Goal: Transaction & Acquisition: Book appointment/travel/reservation

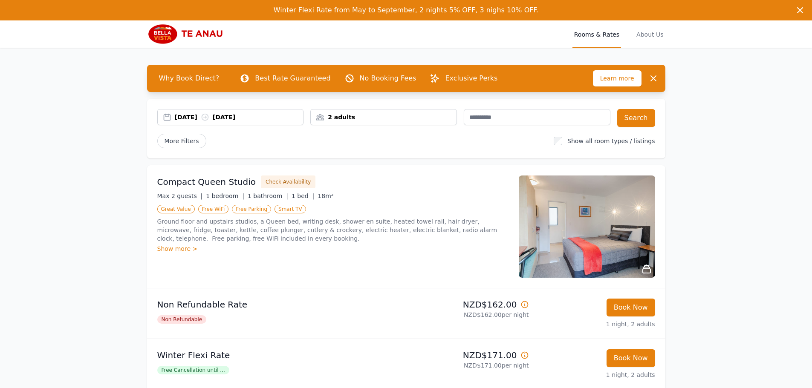
click at [175, 121] on div "[DATE] [DATE]" at bounding box center [239, 117] width 129 height 9
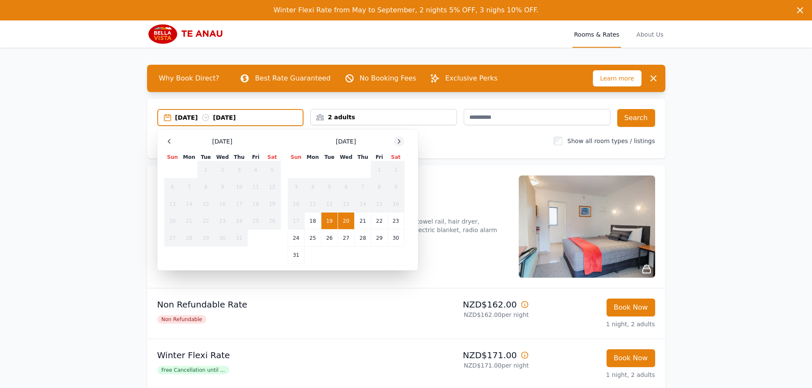
click at [395, 145] on icon at bounding box center [398, 141] width 7 height 7
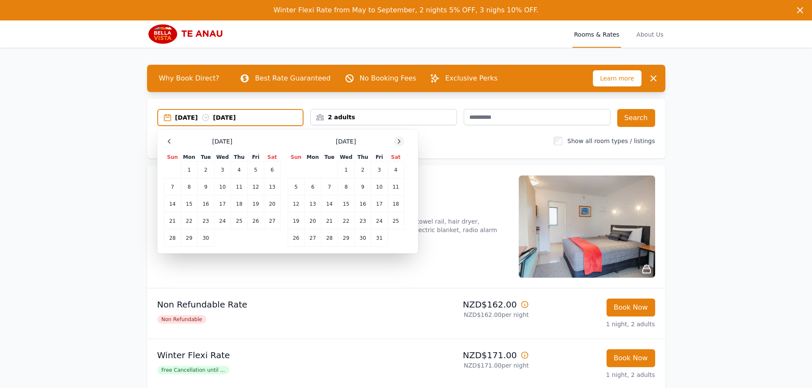
click at [395, 145] on icon at bounding box center [398, 141] width 7 height 7
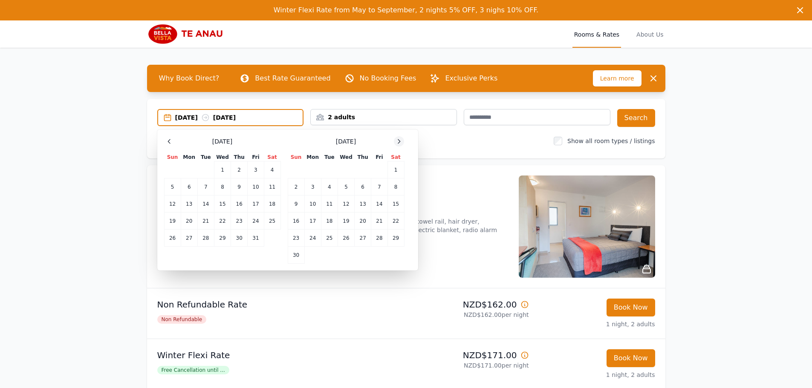
click at [395, 145] on icon at bounding box center [398, 141] width 7 height 7
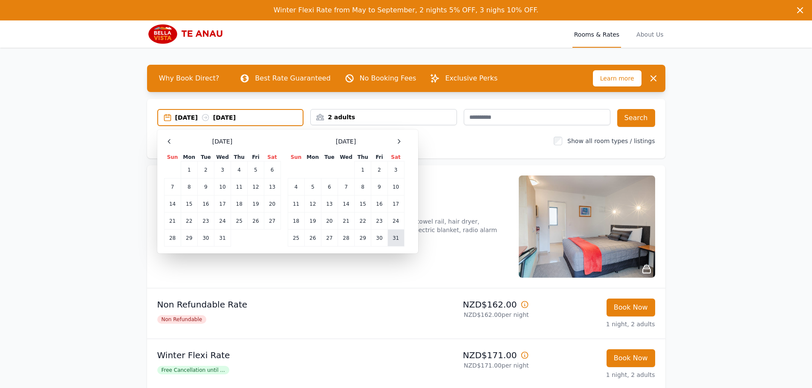
click at [387, 247] on td "31" at bounding box center [395, 238] width 17 height 17
click at [395, 145] on icon at bounding box center [398, 141] width 7 height 7
click at [304, 179] on td "2" at bounding box center [312, 170] width 17 height 17
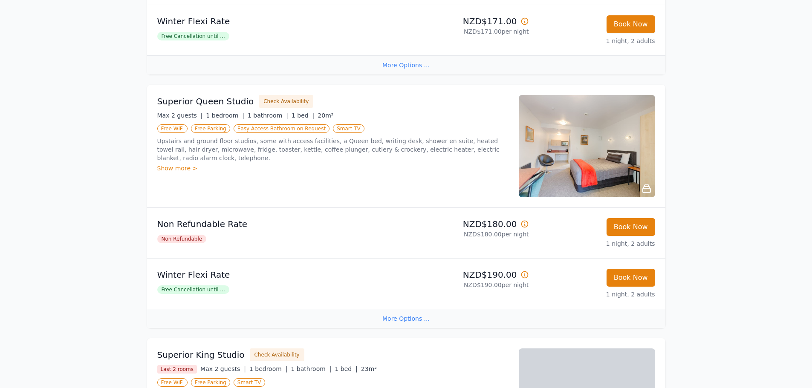
scroll to position [341, 0]
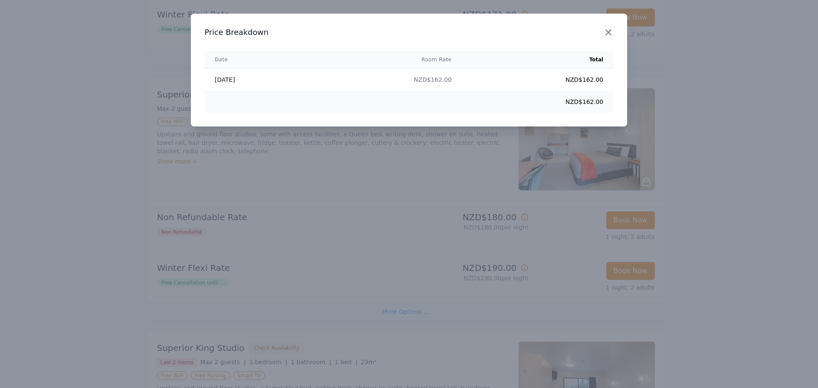
click at [605, 38] on icon "button" at bounding box center [608, 32] width 10 height 10
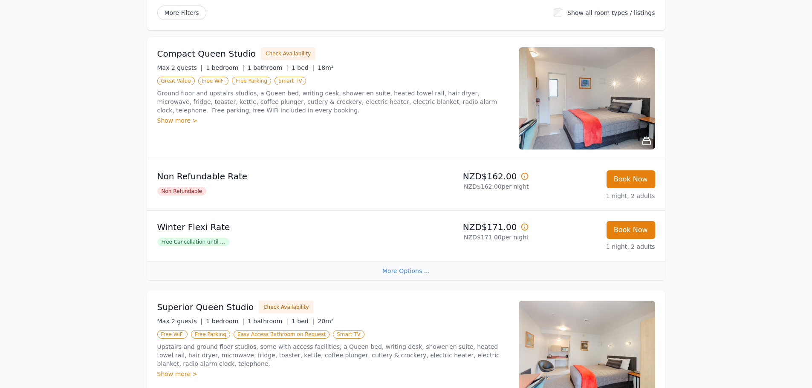
scroll to position [85, 0]
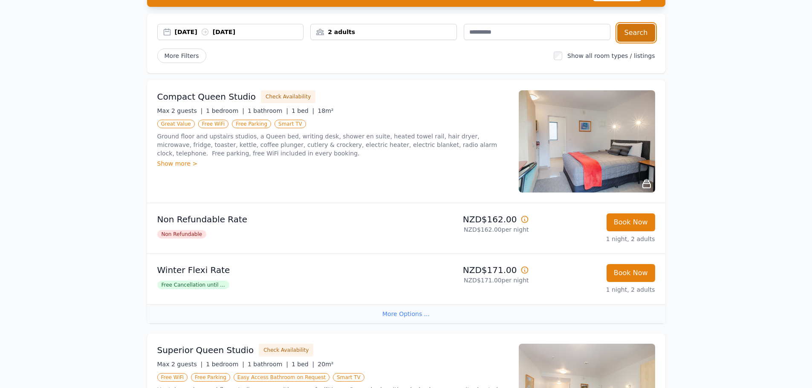
click at [655, 42] on button "Search" at bounding box center [636, 33] width 38 height 18
